Goal: Task Accomplishment & Management: Use online tool/utility

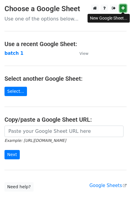
click at [124, 10] on icon at bounding box center [123, 8] width 3 height 4
click at [124, 8] on icon at bounding box center [123, 8] width 3 height 4
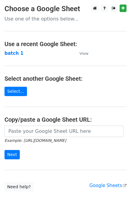
click at [100, 31] on main "Choose a Google Sheet Use one of the options below... Use a recent Google Sheet…" at bounding box center [65, 98] width 131 height 187
click at [11, 92] on link "Select..." at bounding box center [16, 91] width 23 height 9
click at [17, 91] on link "Select..." at bounding box center [16, 91] width 23 height 9
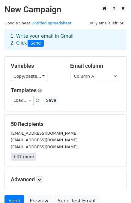
click at [24, 158] on link "+47 more" at bounding box center [23, 157] width 25 height 8
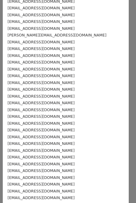
scroll to position [189, 0]
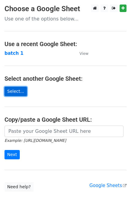
click at [22, 92] on link "Select..." at bounding box center [16, 91] width 23 height 9
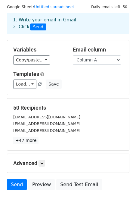
scroll to position [30, 0]
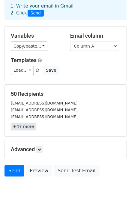
click at [21, 123] on link "+47 more" at bounding box center [23, 127] width 25 height 8
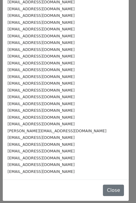
scroll to position [39, 0]
